Goal: Information Seeking & Learning: Learn about a topic

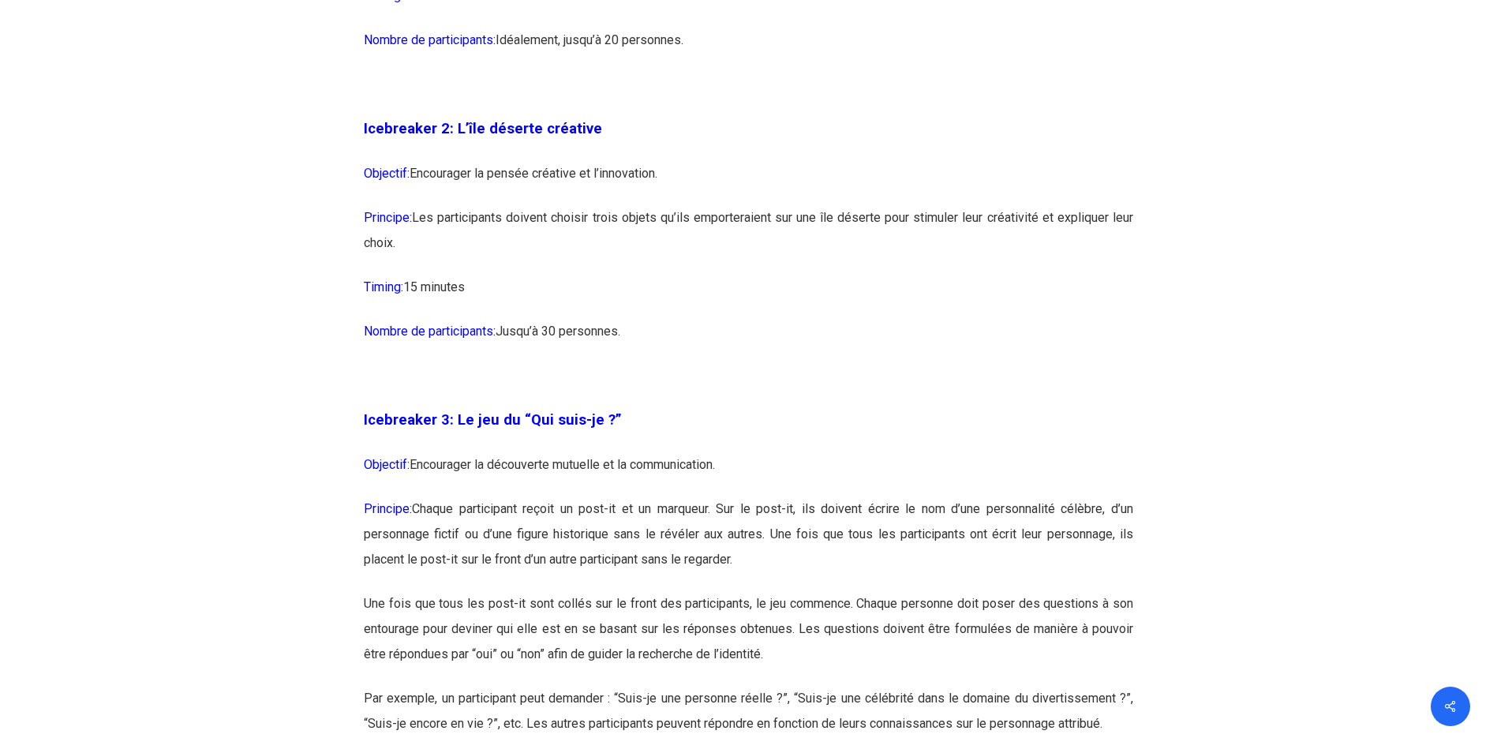
scroll to position [1657, 0]
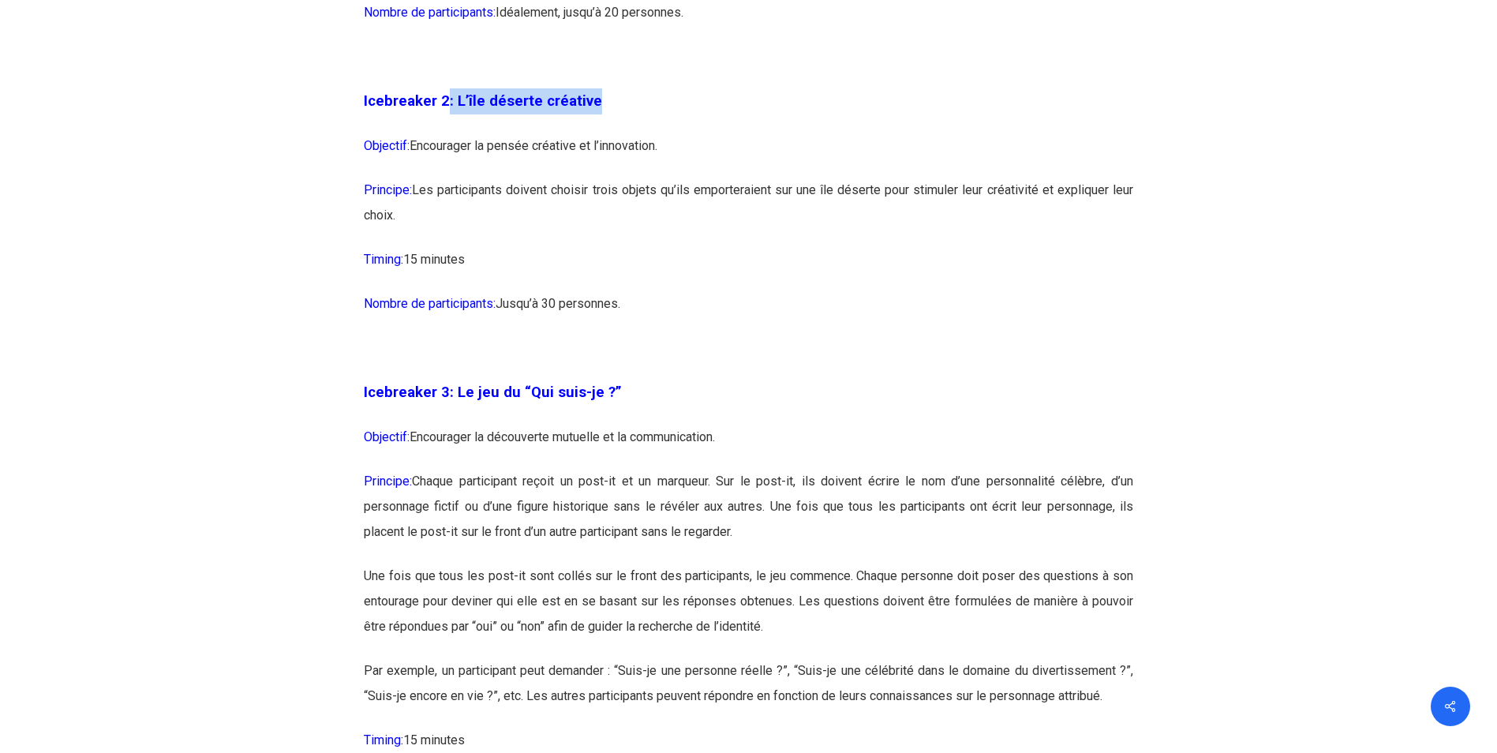
drag, startPoint x: 613, startPoint y: 107, endPoint x: 448, endPoint y: 105, distance: 164.9
click at [448, 105] on p "Icebreaker 2: L’île déserte créative" at bounding box center [748, 110] width 769 height 45
click at [765, 108] on p "Icebreaker 2: L’île déserte créative" at bounding box center [748, 110] width 769 height 45
copy span ": L’île déserte créative"
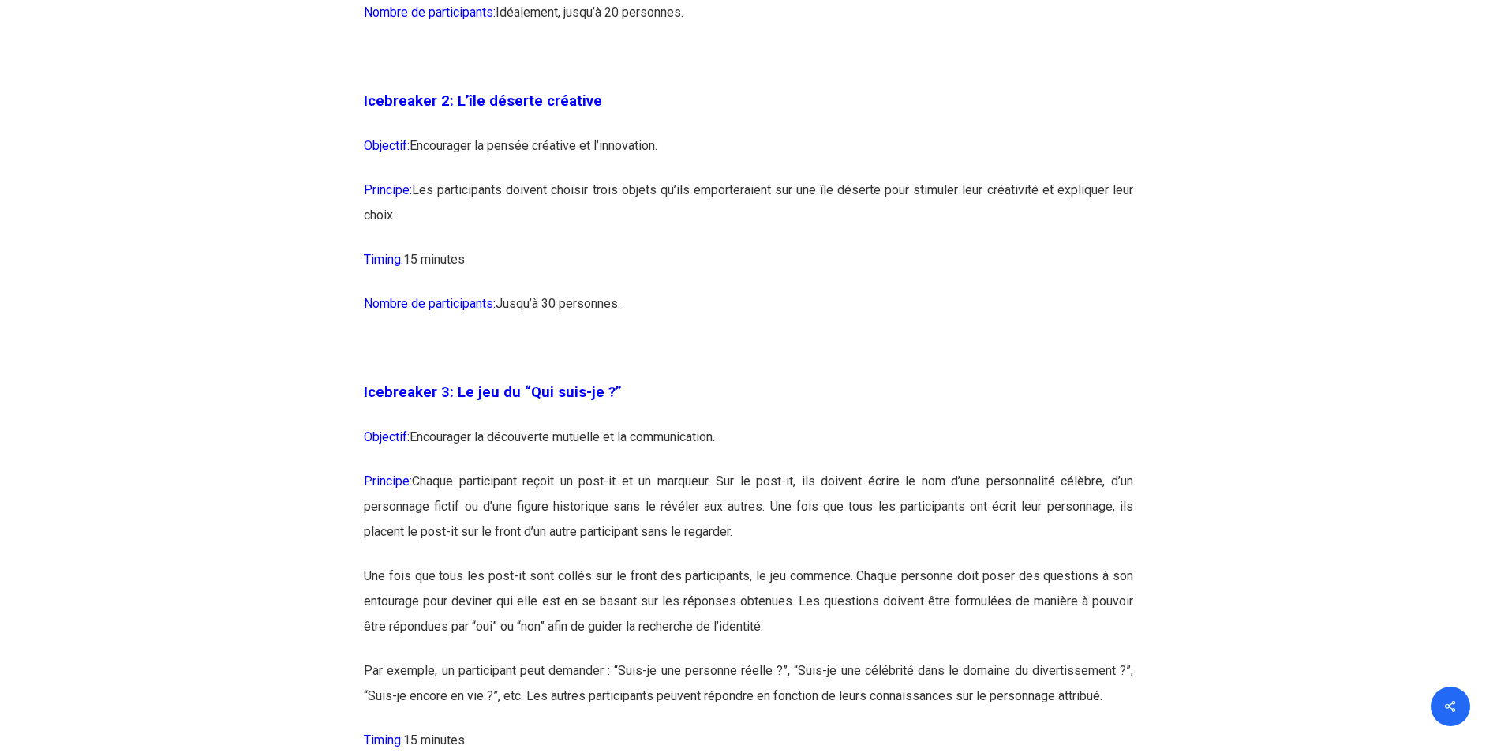
click at [802, 362] on p at bounding box center [748, 357] width 769 height 44
click at [559, 196] on p "Principe: Les participants doivent choisir trois objets qu’ils emporteraient su…" at bounding box center [748, 212] width 769 height 69
drag, startPoint x: 552, startPoint y: 193, endPoint x: 690, endPoint y: 235, distance: 144.5
click at [690, 235] on p "Principe: Les participants doivent choisir trois objets qu’ils emporteraient su…" at bounding box center [748, 212] width 769 height 69
copy p "choisir trois objets qu’ils emporteraient sur une île déserte pour stimuler leu…"
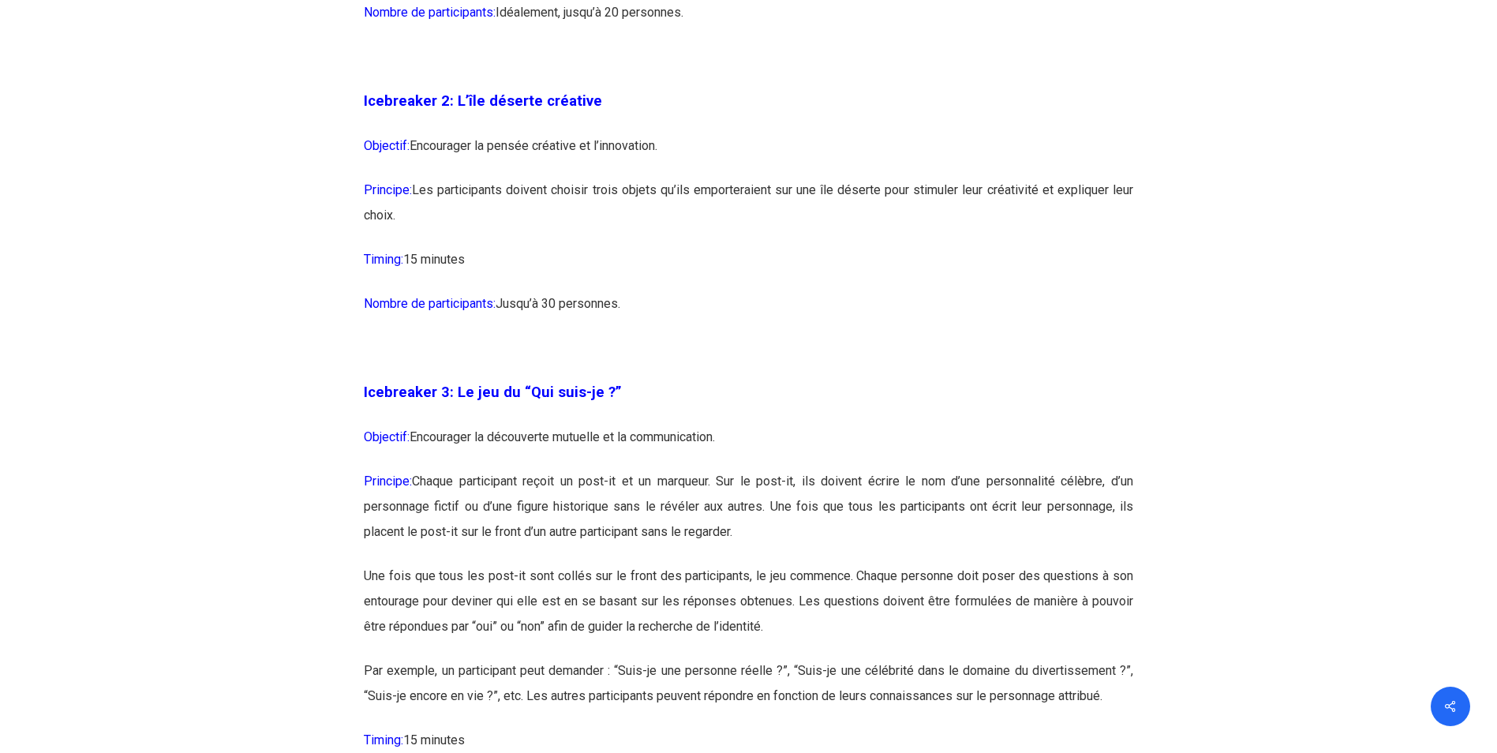
click at [691, 357] on p at bounding box center [748, 357] width 769 height 44
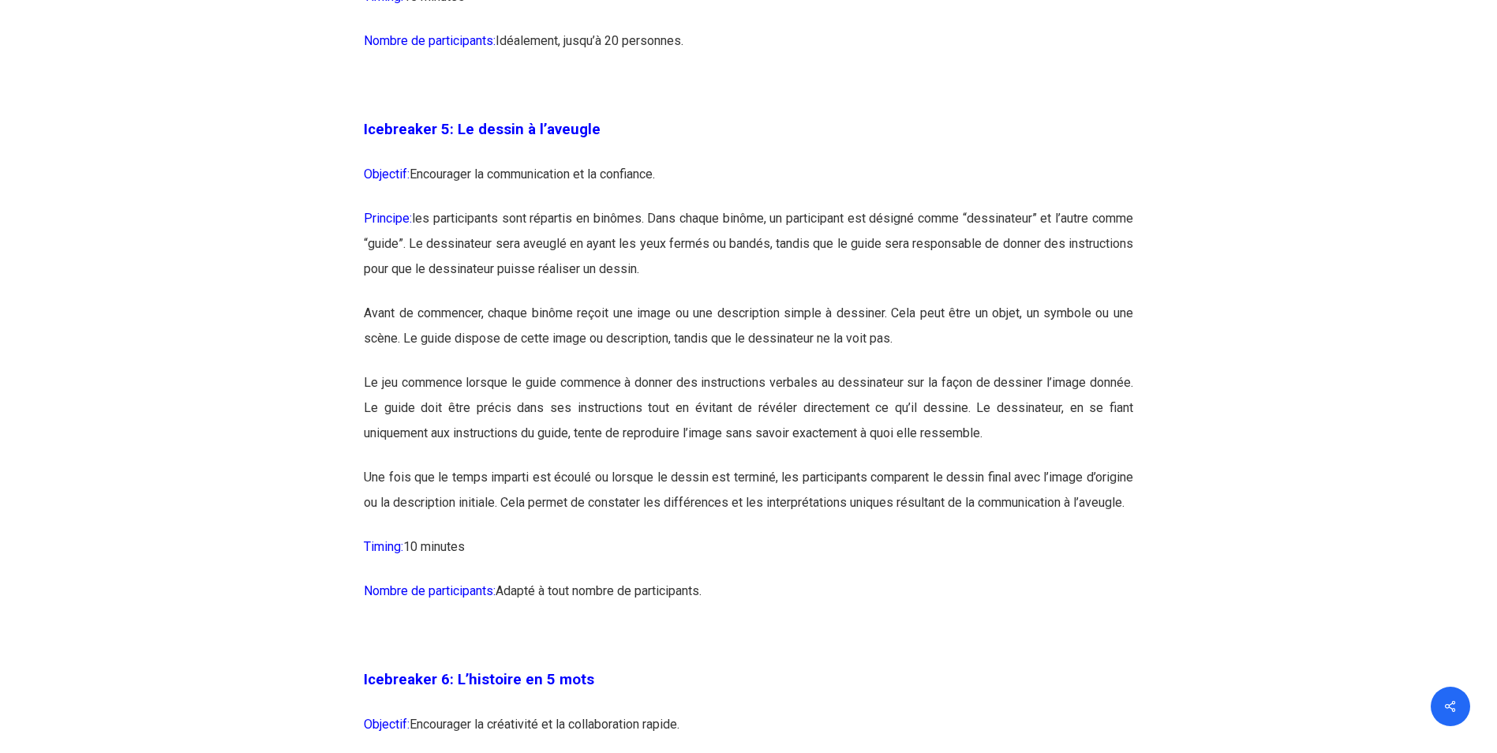
scroll to position [2919, 0]
